Goal: Task Accomplishment & Management: Manage account settings

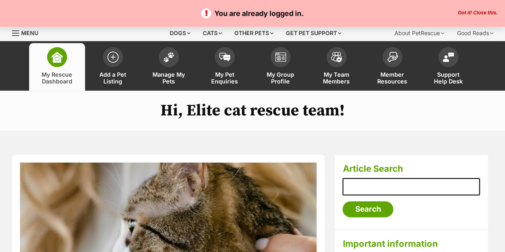
click at [478, 8] on p "You are already logged in." at bounding box center [253, 13] width 490 height 11
click at [478, 11] on button "Got it! Close this." at bounding box center [478, 13] width 44 height 6
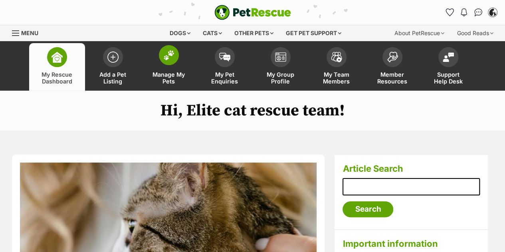
click at [167, 47] on span at bounding box center [169, 55] width 20 height 20
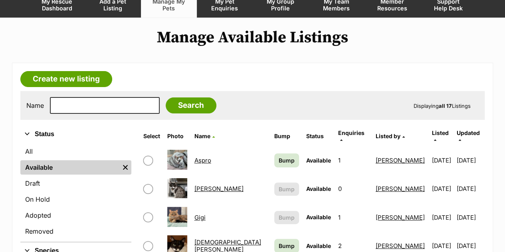
scroll to position [76, 0]
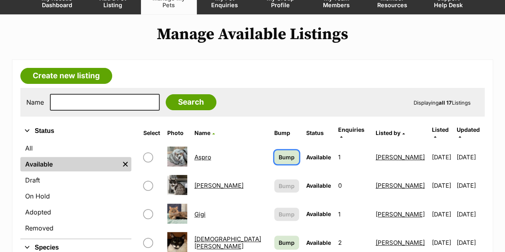
click at [279, 153] on span "Bump" at bounding box center [287, 157] width 16 height 8
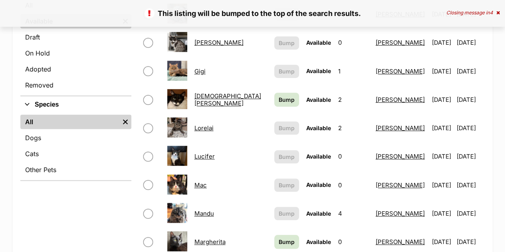
scroll to position [220, 0]
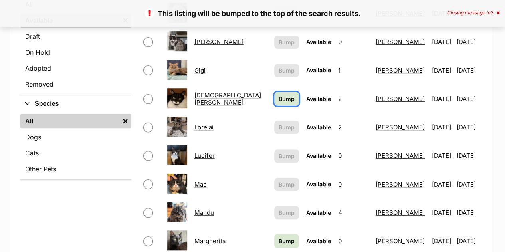
click at [279, 95] on span "Bump" at bounding box center [287, 99] width 16 height 8
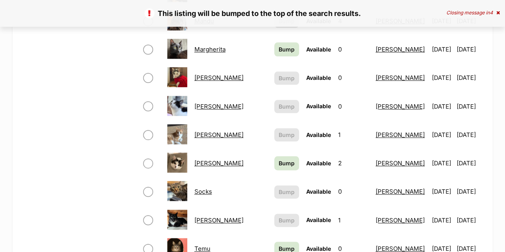
scroll to position [374, 0]
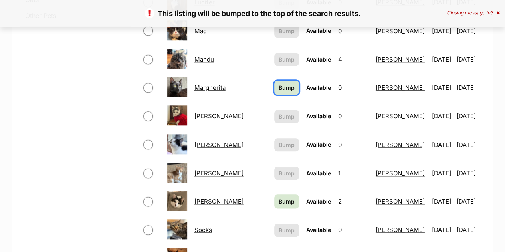
click at [275, 86] on link "Bump" at bounding box center [287, 88] width 25 height 14
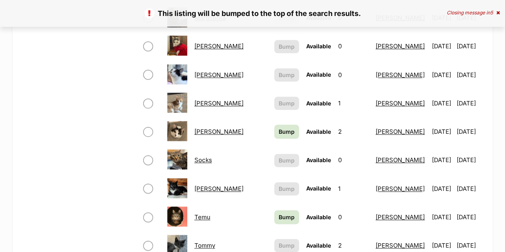
scroll to position [444, 0]
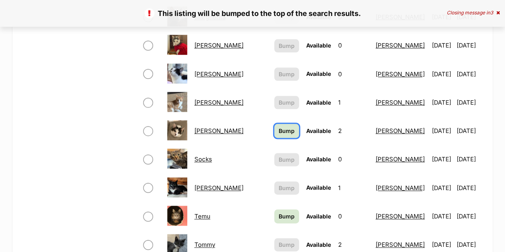
click at [275, 128] on link "Bump" at bounding box center [287, 131] width 25 height 14
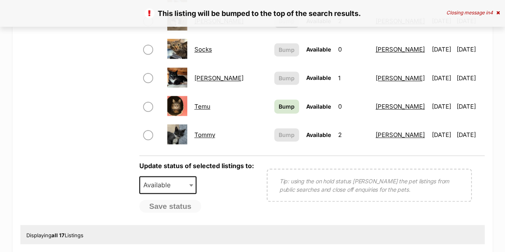
scroll to position [555, 0]
click at [279, 102] on span "Bump" at bounding box center [287, 106] width 16 height 8
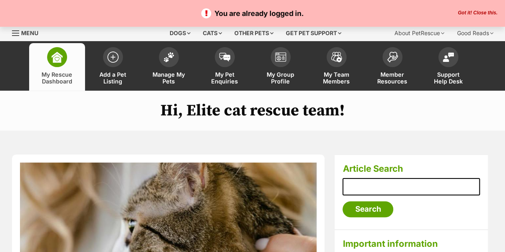
click at [480, 13] on button "Got it! Close this." at bounding box center [478, 13] width 44 height 6
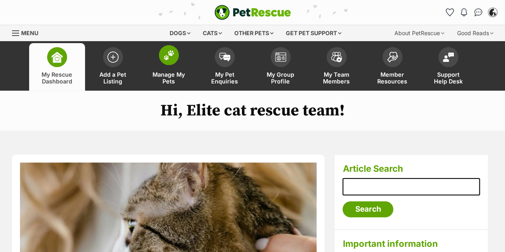
click at [183, 54] on link "Manage My Pets" at bounding box center [169, 67] width 56 height 48
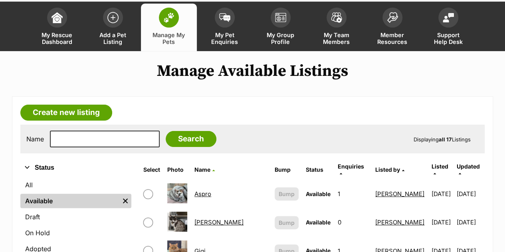
scroll to position [32, 0]
